Goal: Task Accomplishment & Management: Manage account settings

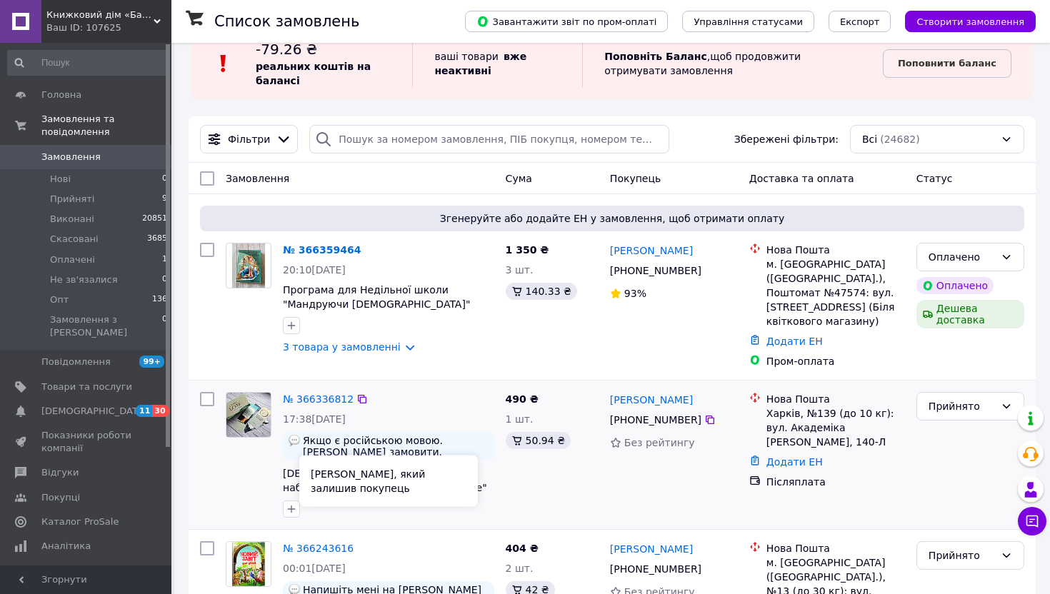
scroll to position [37, 0]
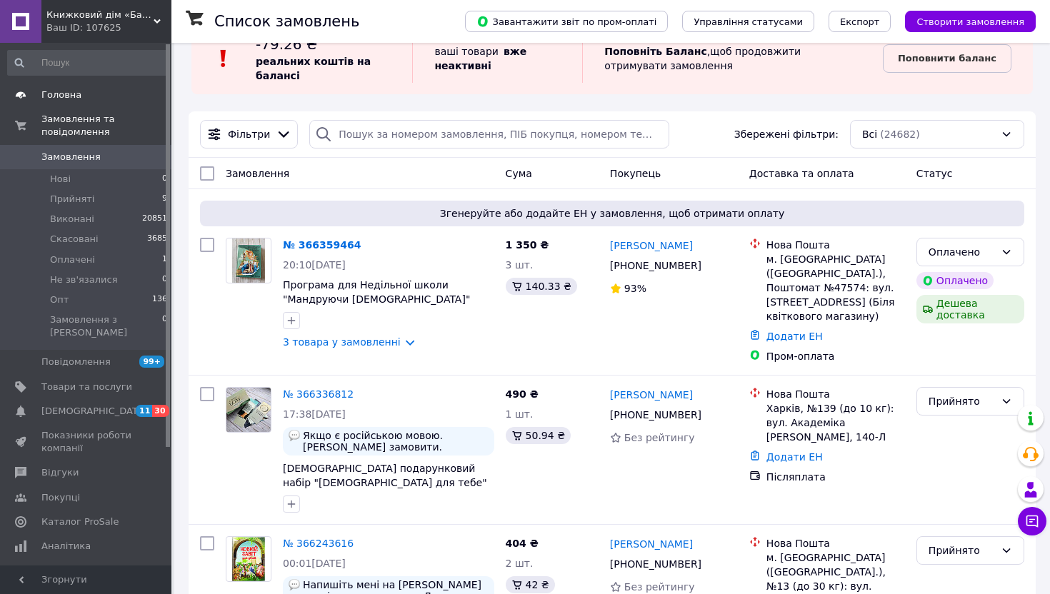
click at [58, 97] on span "Головна" at bounding box center [61, 95] width 40 height 13
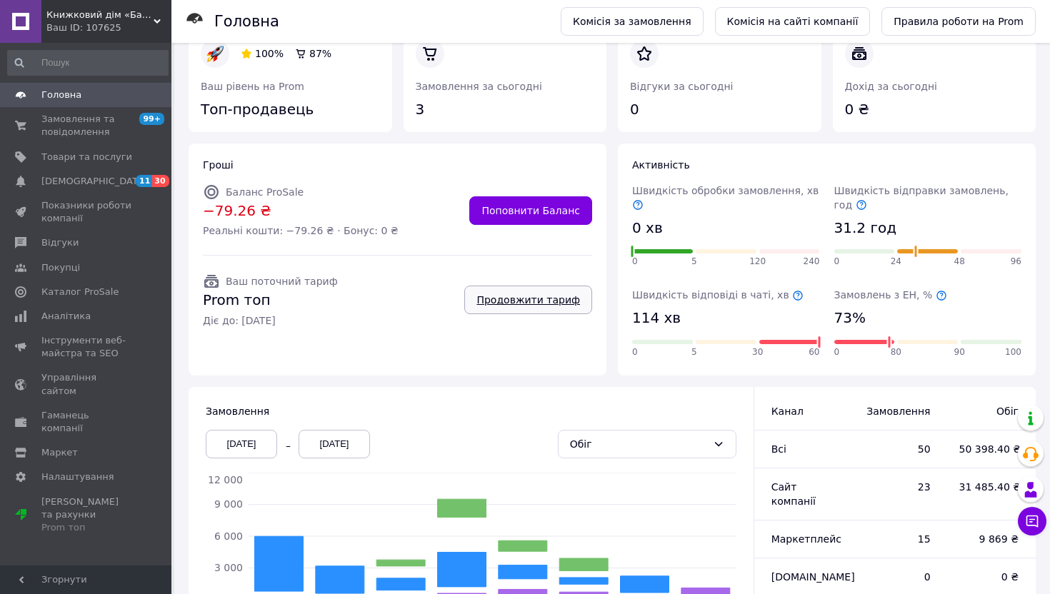
scroll to position [117, 0]
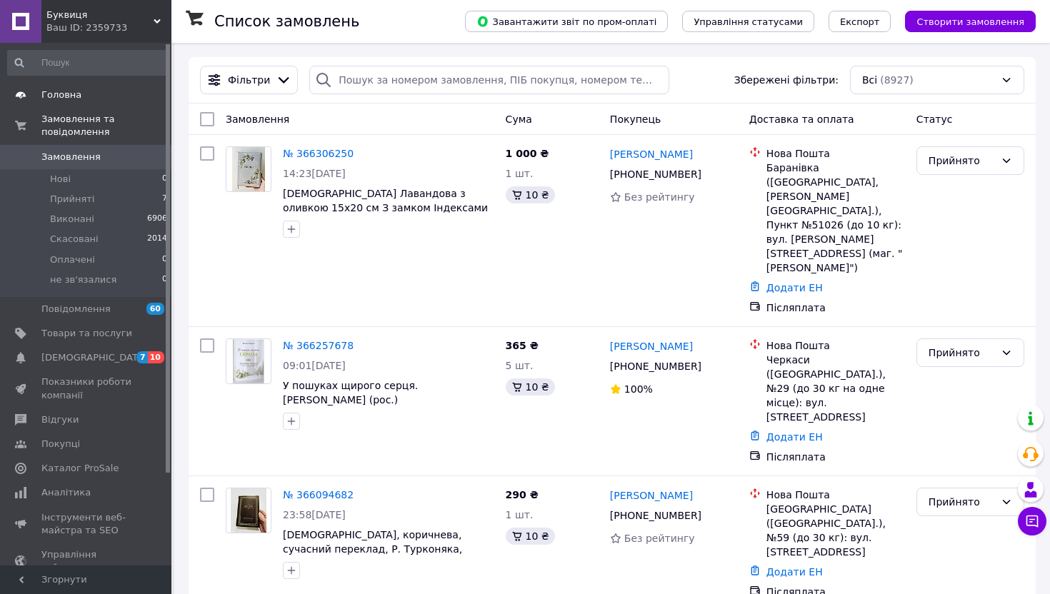
click at [56, 95] on span "Головна" at bounding box center [61, 95] width 40 height 13
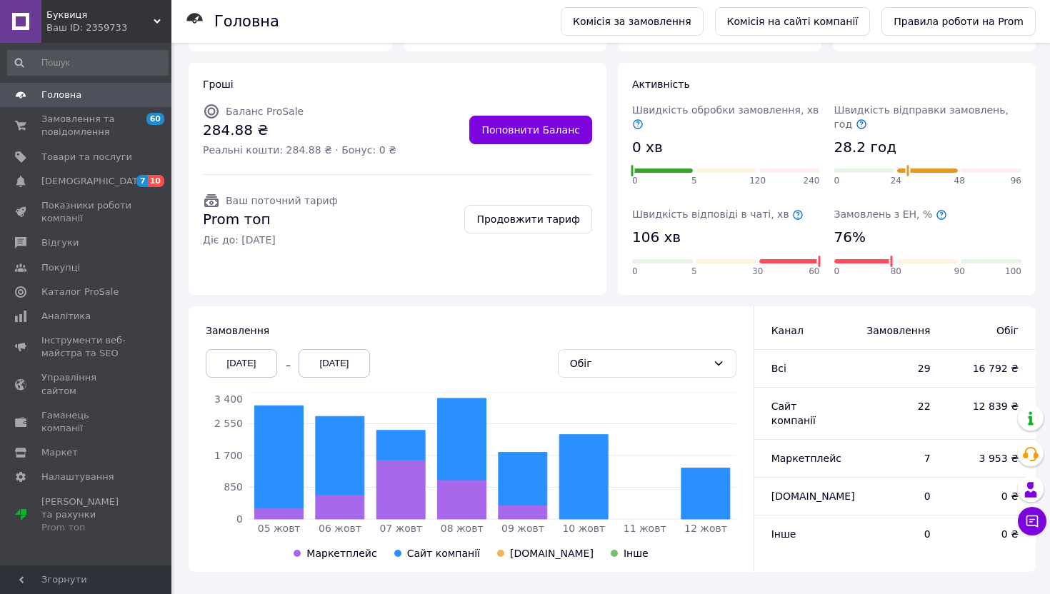
scroll to position [117, 0]
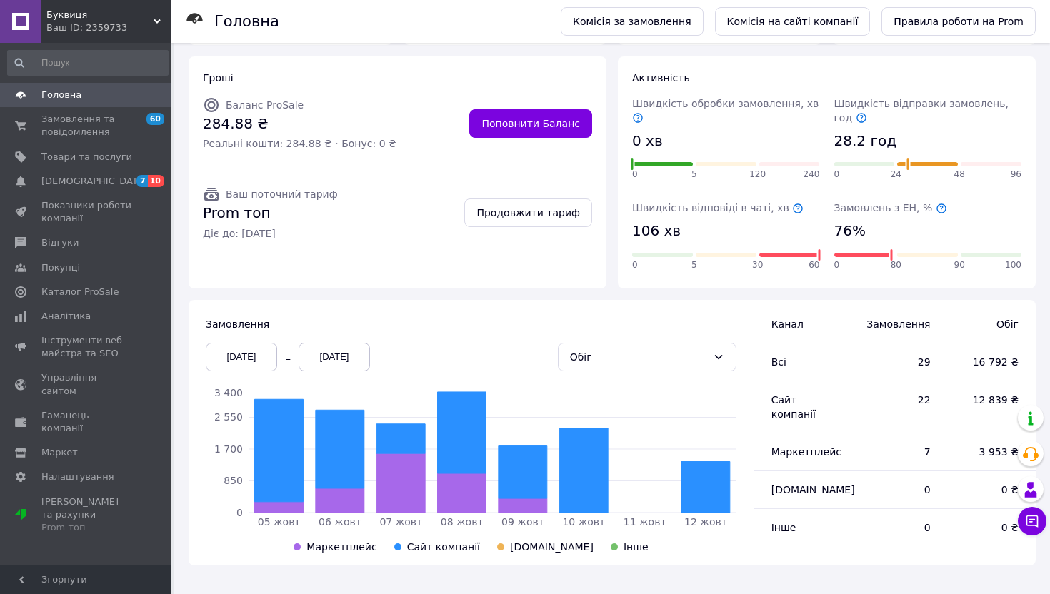
click at [128, 26] on div "Ваш ID: 2359733" at bounding box center [108, 27] width 125 height 13
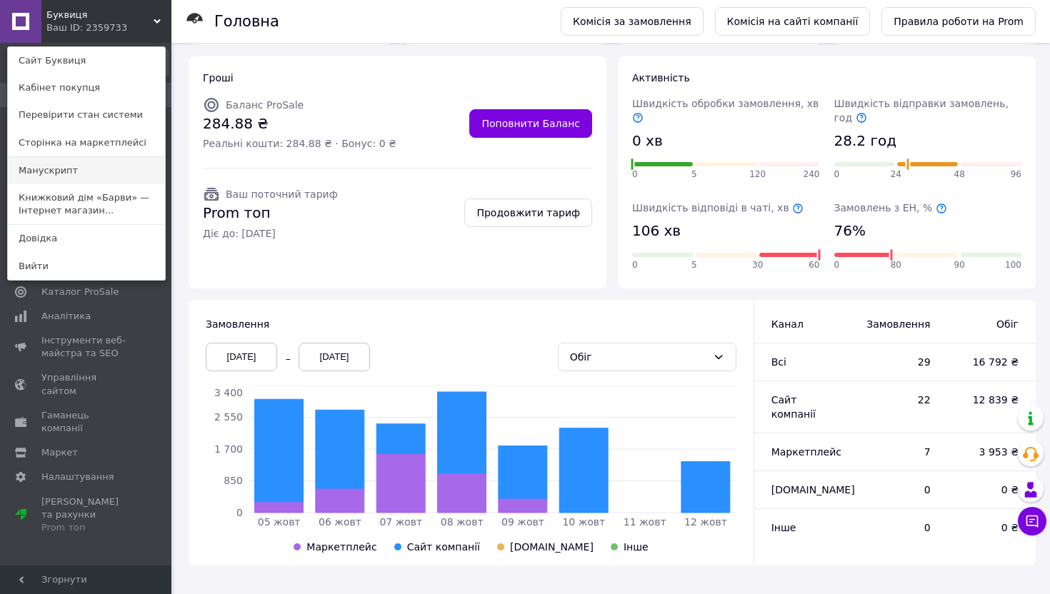
click at [65, 170] on link "Манускрипт" at bounding box center [86, 170] width 157 height 27
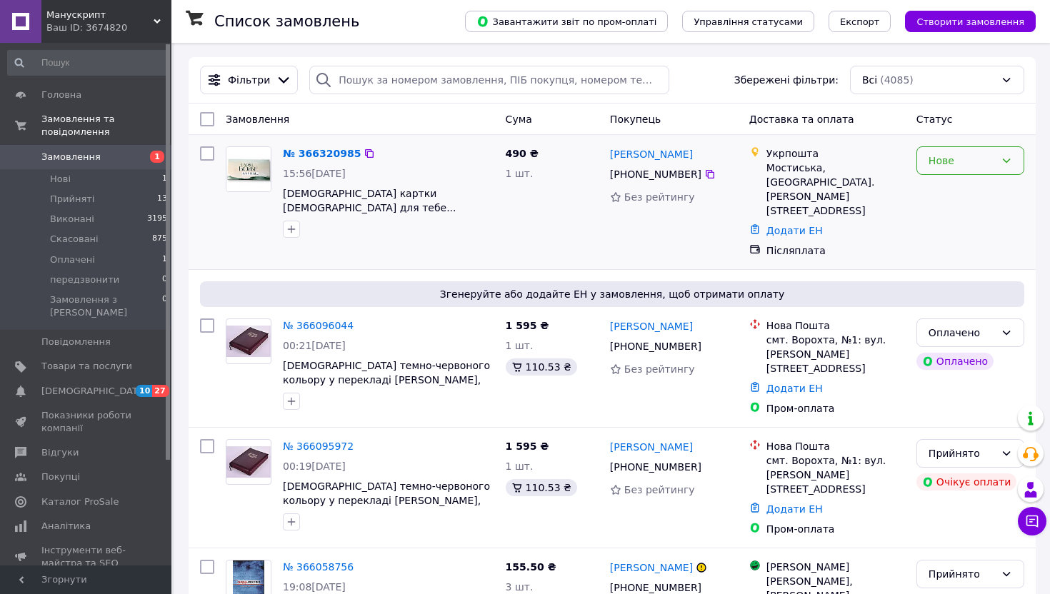
click at [972, 159] on div "Нове" at bounding box center [962, 161] width 66 height 16
click at [933, 191] on li "Прийнято" at bounding box center [970, 192] width 106 height 26
click at [57, 92] on span "Головна" at bounding box center [61, 95] width 40 height 13
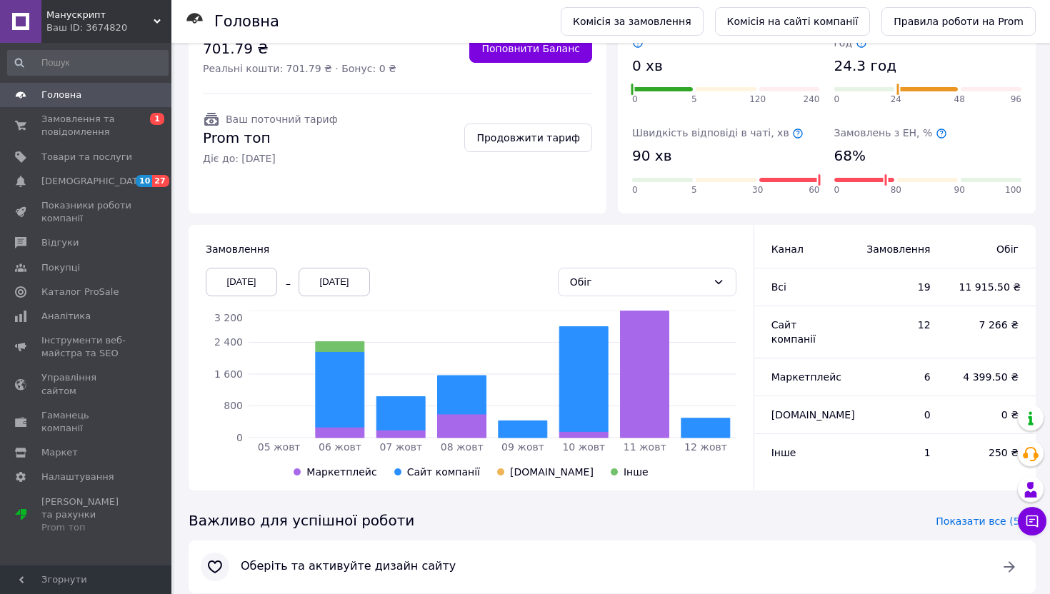
scroll to position [193, 0]
